Goal: Navigation & Orientation: Find specific page/section

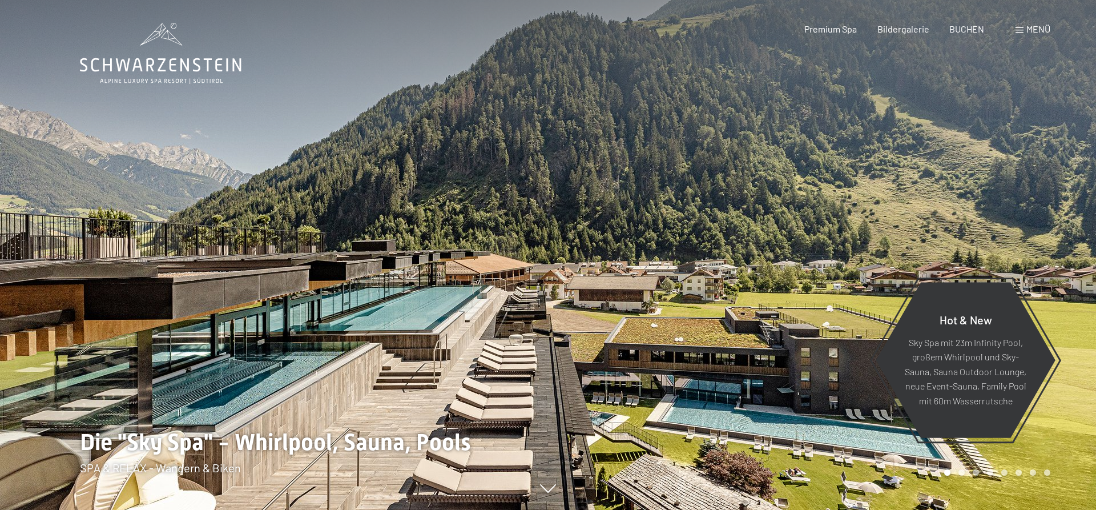
scroll to position [233, 0]
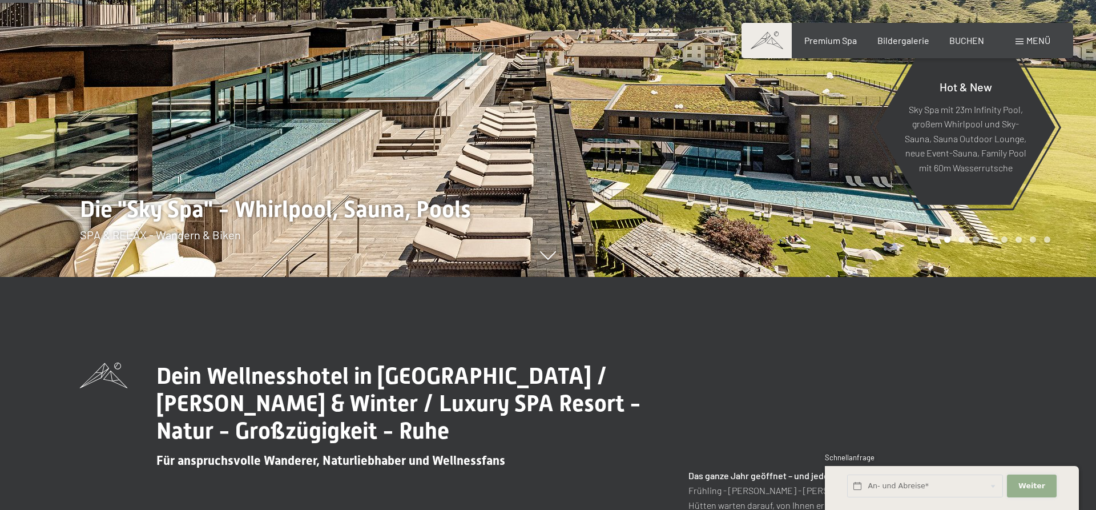
click at [1042, 477] on button "Weiter Adressfelder ausblenden" at bounding box center [1031, 485] width 49 height 23
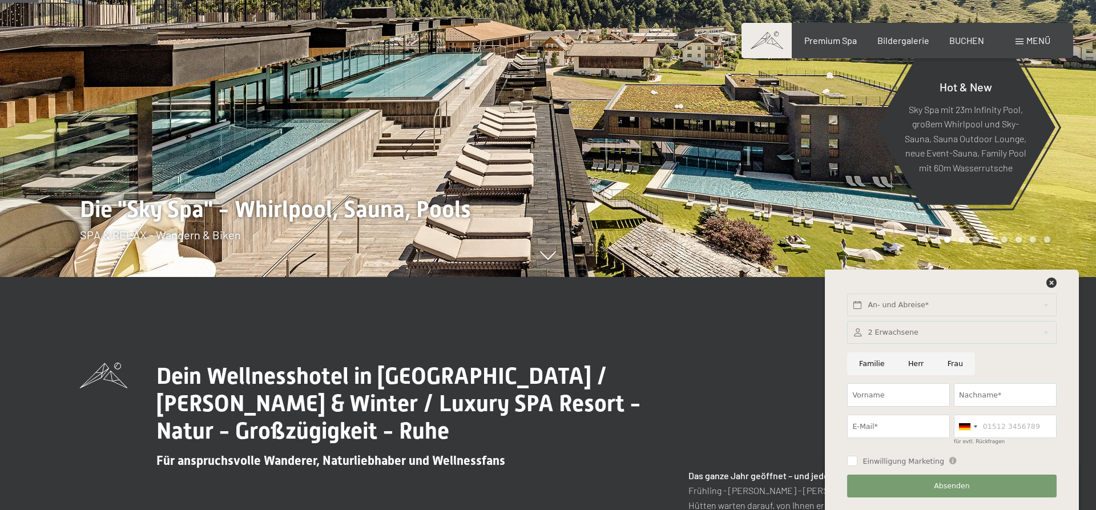
click at [928, 494] on button "Absenden" at bounding box center [951, 485] width 209 height 23
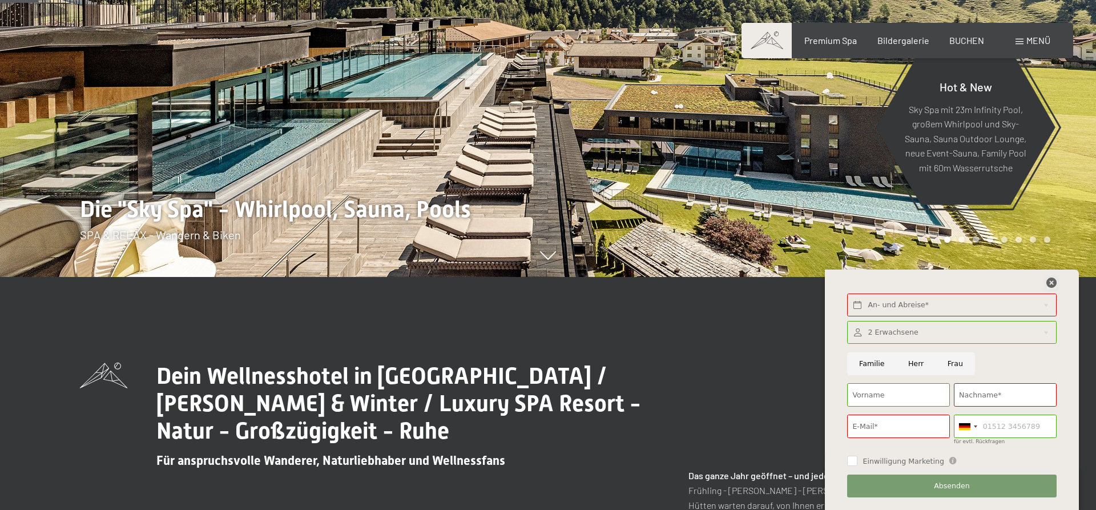
click at [1052, 285] on icon at bounding box center [1051, 282] width 10 height 10
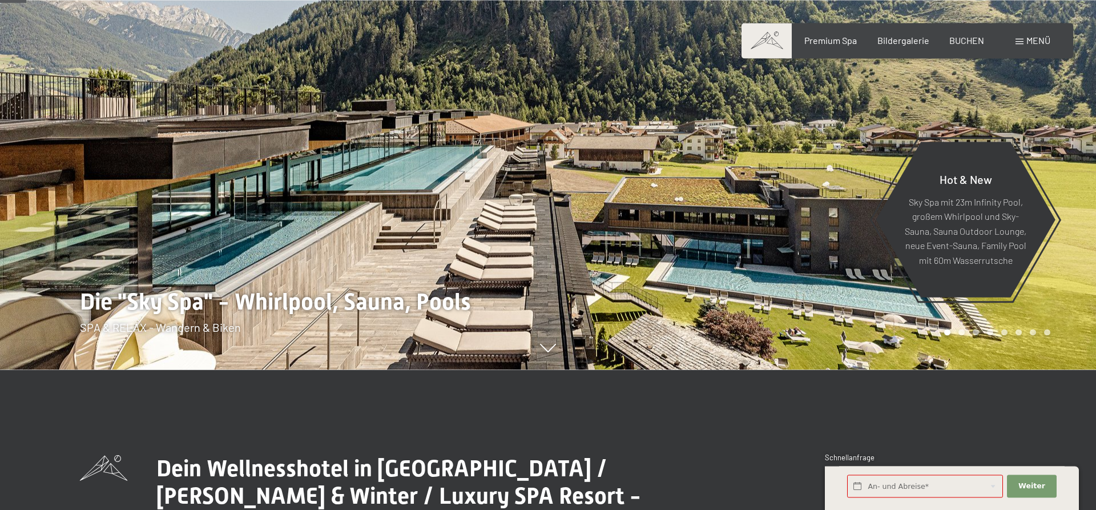
scroll to position [116, 0]
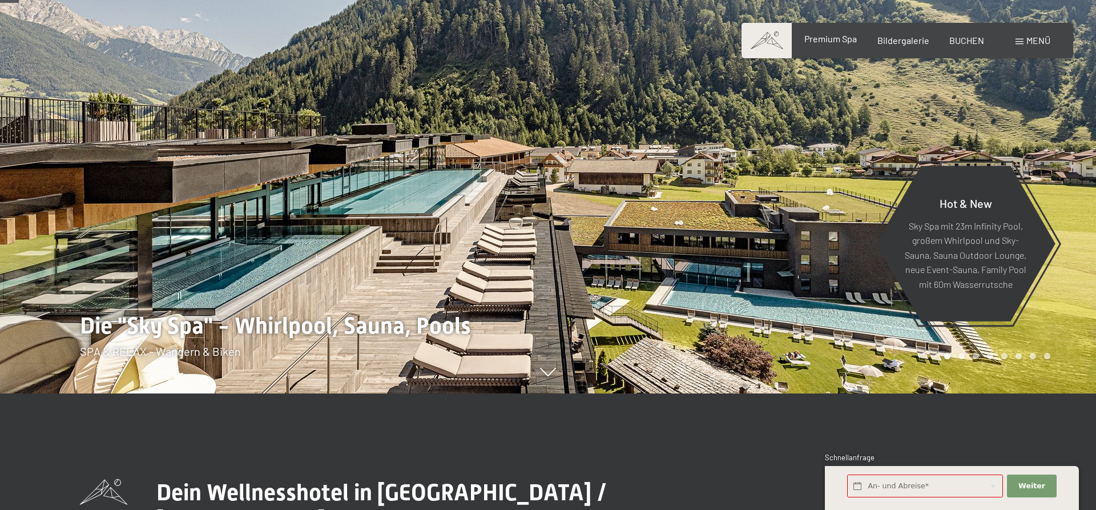
click at [842, 45] on div "Premium Spa" at bounding box center [830, 39] width 53 height 13
click at [843, 42] on span "Premium Spa" at bounding box center [830, 38] width 53 height 11
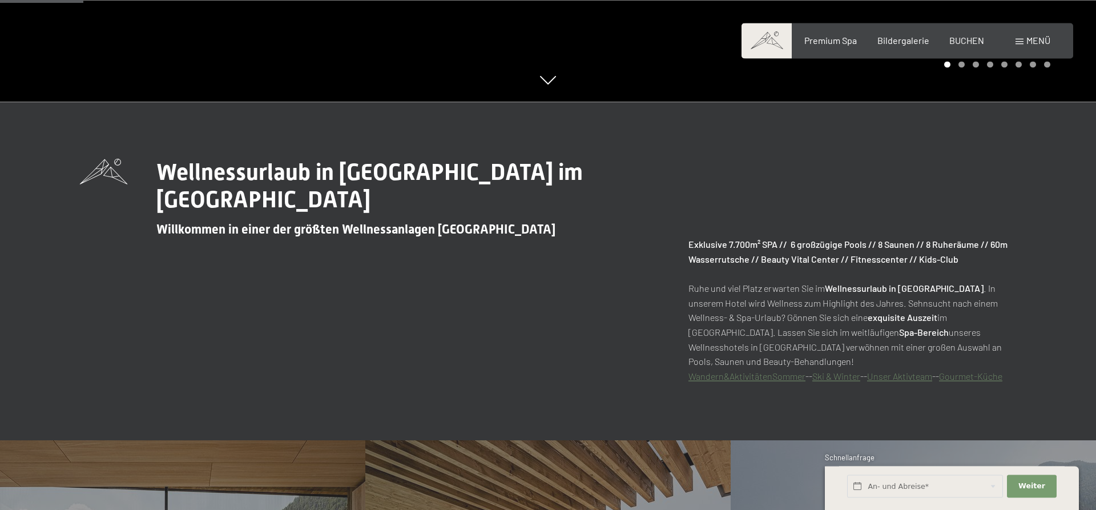
scroll to position [640, 0]
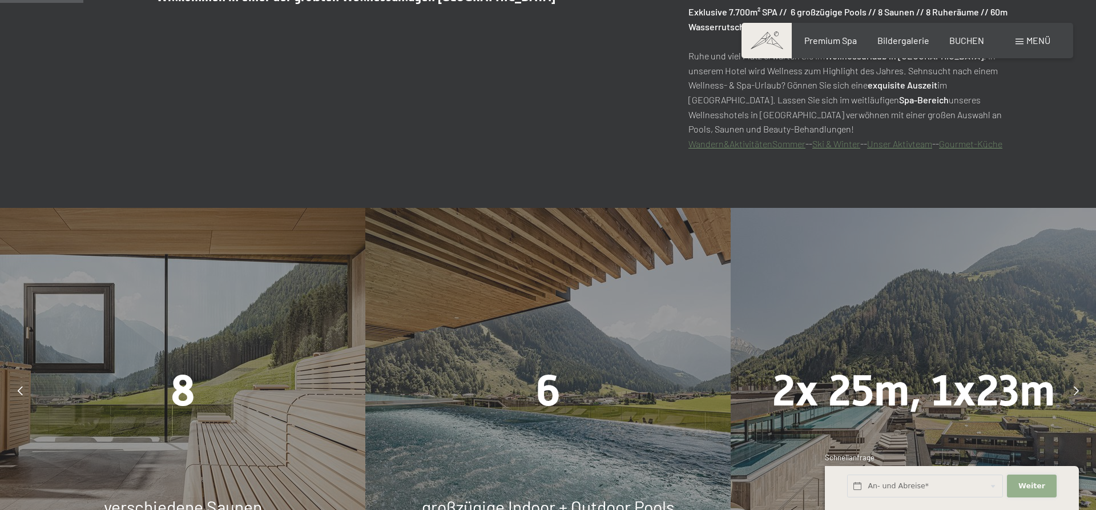
click at [1041, 477] on button "Weiter Adressfelder ausblenden" at bounding box center [1031, 485] width 49 height 23
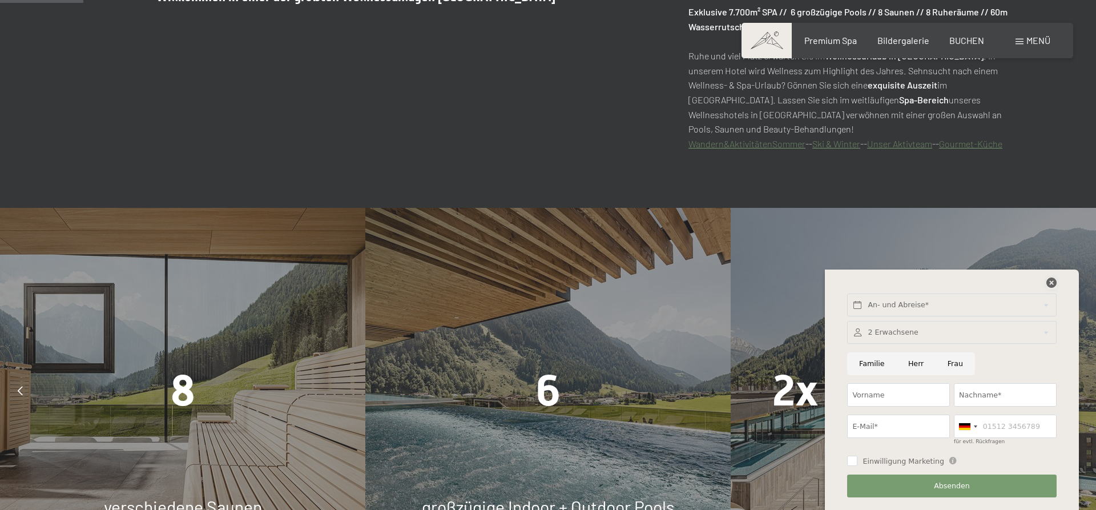
click at [1052, 284] on icon at bounding box center [1051, 282] width 10 height 10
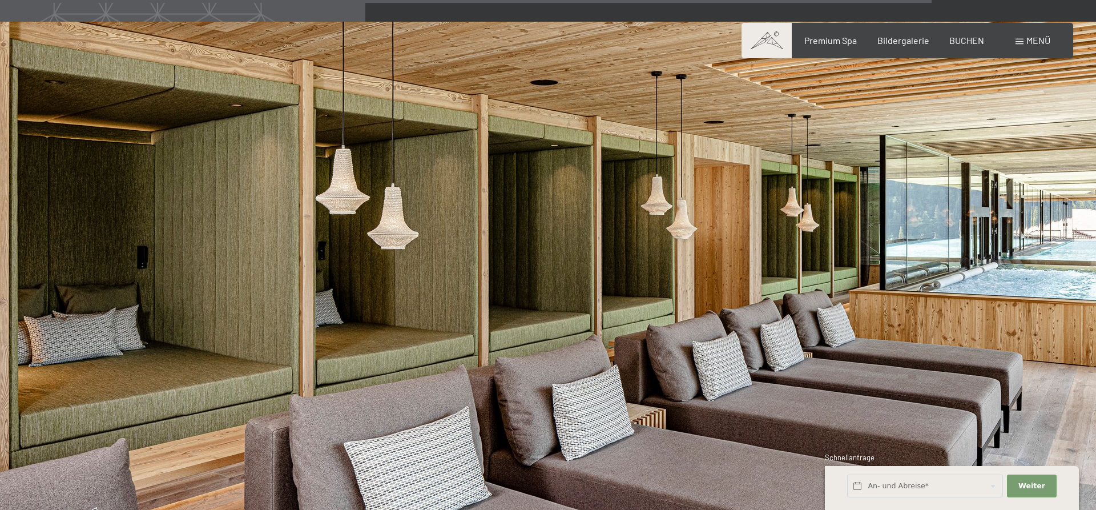
scroll to position [6345, 0]
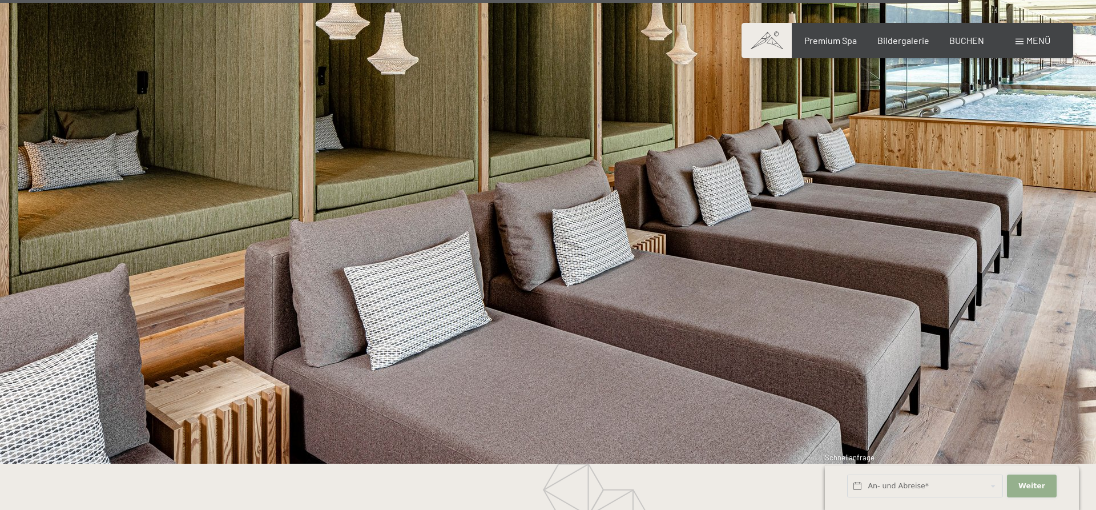
click at [1046, 489] on button "Weiter Adressfelder ausblenden" at bounding box center [1031, 485] width 49 height 23
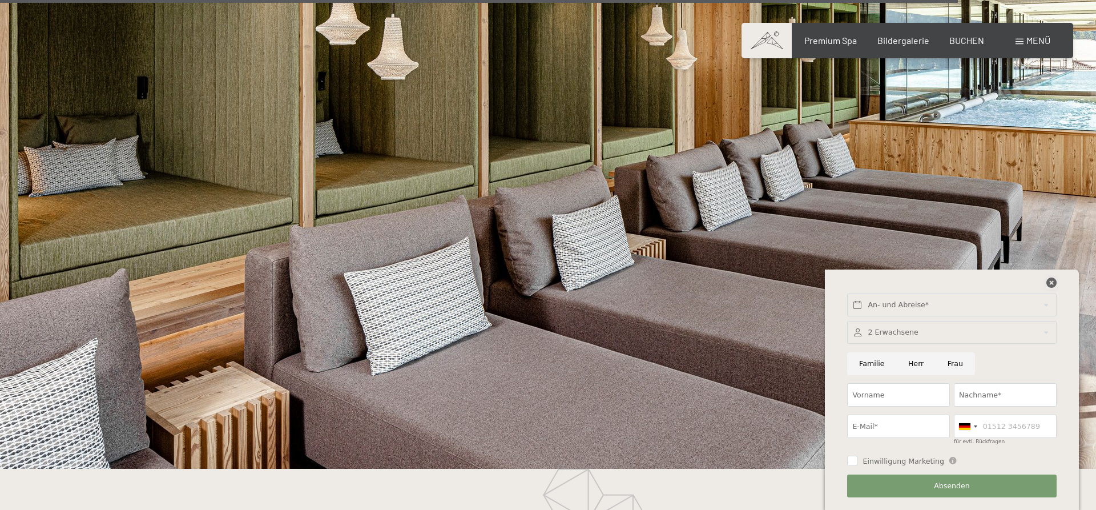
click at [1051, 285] on icon at bounding box center [1051, 282] width 10 height 10
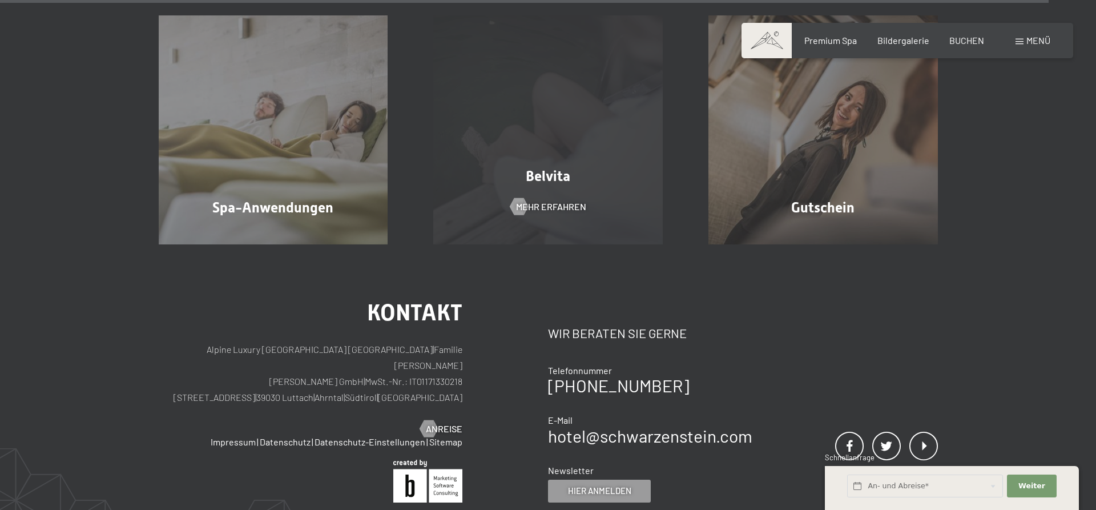
scroll to position [6903, 0]
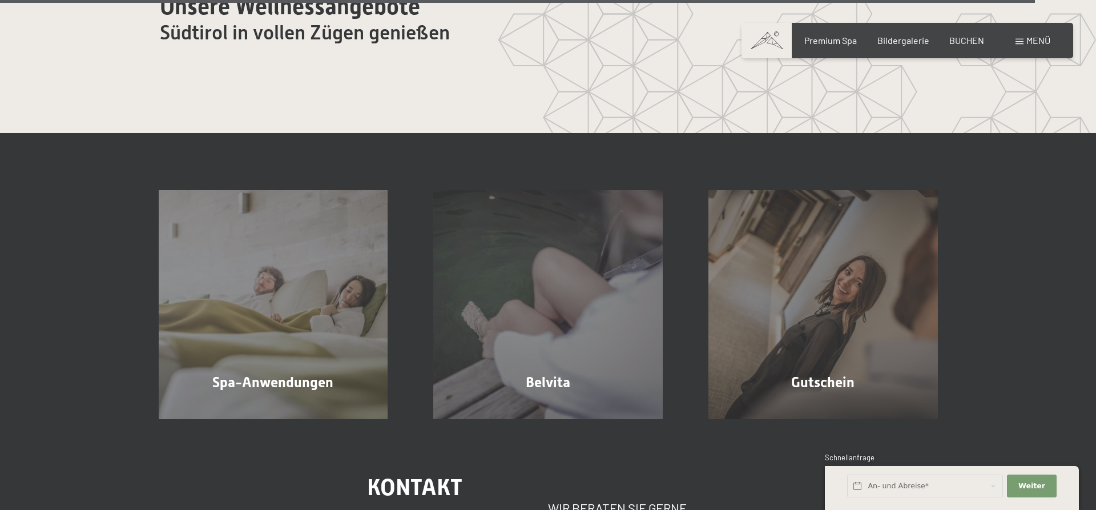
click at [1022, 41] on span at bounding box center [1019, 42] width 8 height 6
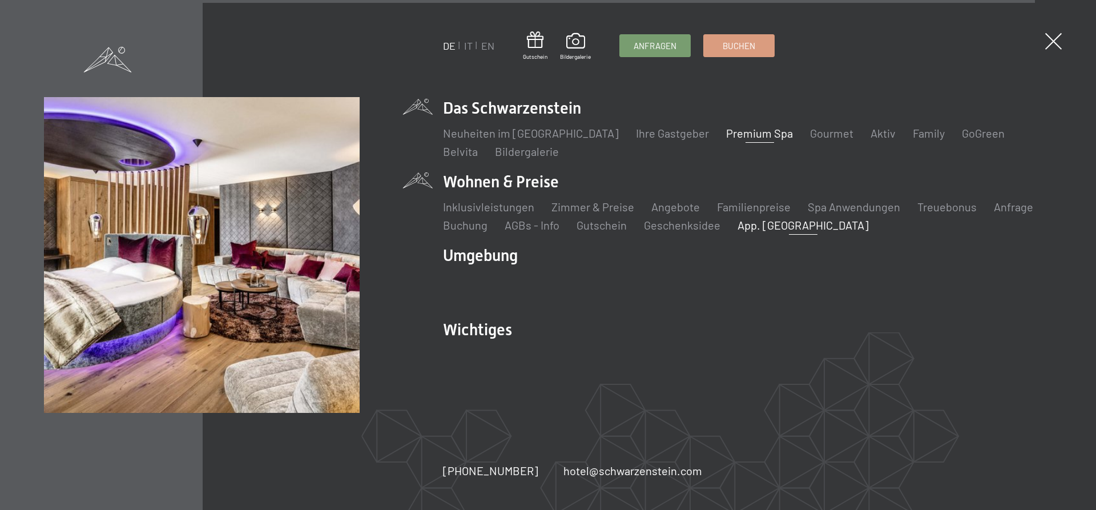
click at [767, 229] on link "App. [GEOGRAPHIC_DATA]" at bounding box center [802, 225] width 131 height 14
click at [751, 227] on link "App. [GEOGRAPHIC_DATA]" at bounding box center [802, 225] width 131 height 14
click at [469, 187] on li "Wohnen & Preise Inklusivleistungen Zimmer & Preise Liste Angebote Liste Familie…" at bounding box center [747, 202] width 609 height 62
click at [760, 229] on link "App. [GEOGRAPHIC_DATA]" at bounding box center [802, 225] width 131 height 14
